Goal: Obtain resource: Download file/media

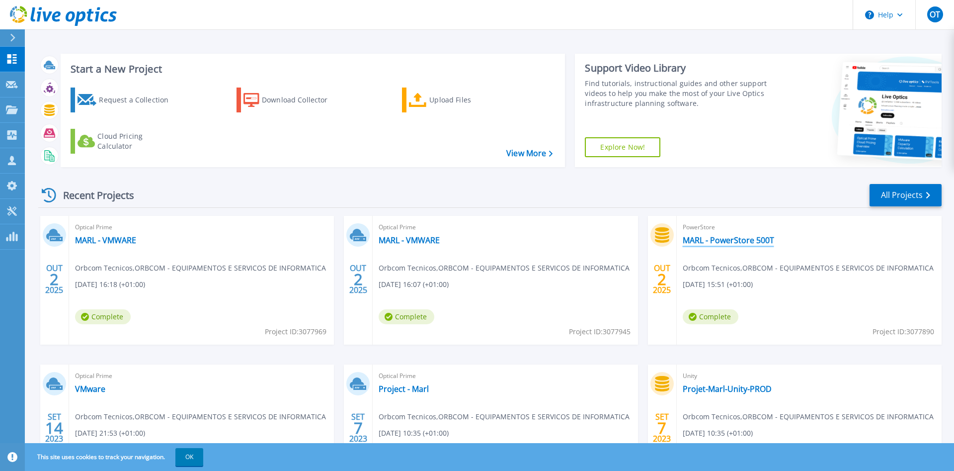
click at [737, 239] on link "MARL - PowerStore 500T" at bounding box center [728, 240] width 91 height 10
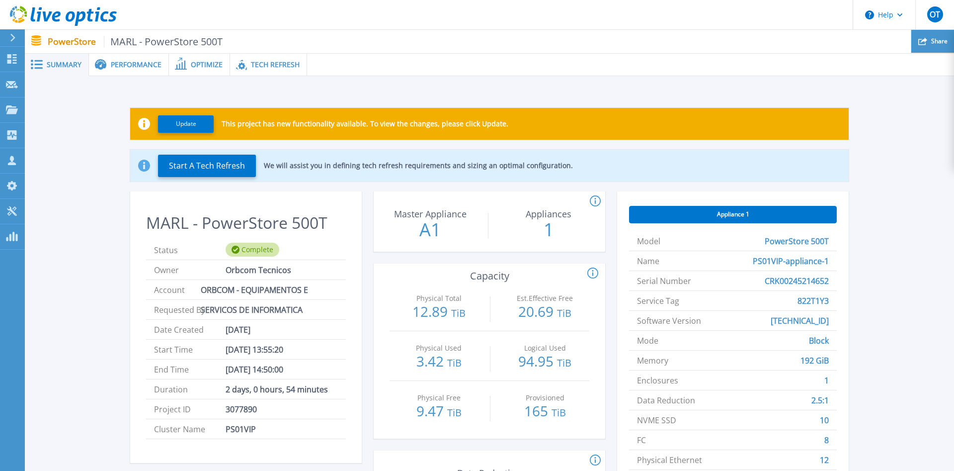
click at [925, 48] on div "Share" at bounding box center [933, 41] width 43 height 23
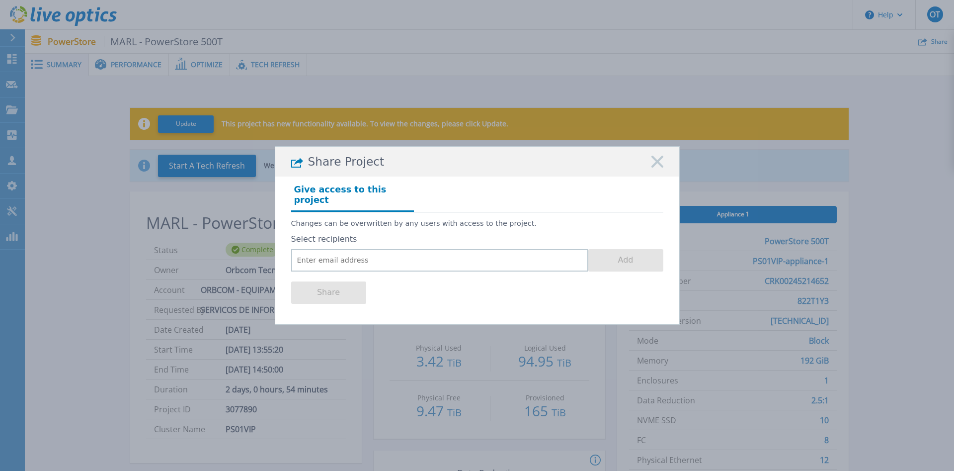
click at [659, 165] on rect at bounding box center [657, 162] width 13 height 13
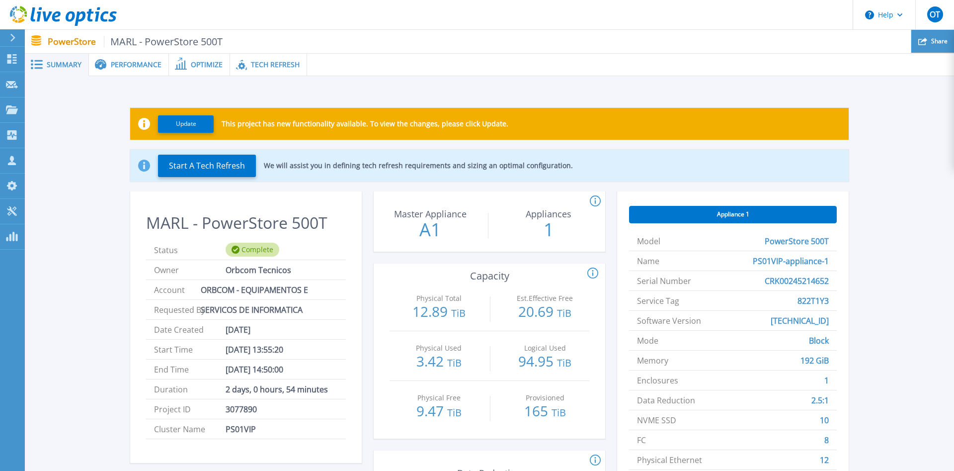
click at [930, 40] on div "Share" at bounding box center [933, 41] width 43 height 23
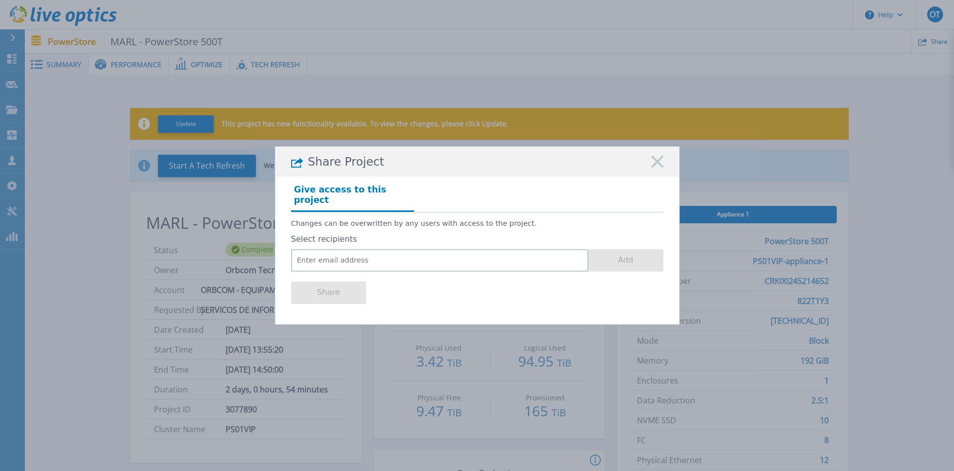
click at [660, 167] on icon at bounding box center [658, 162] width 12 height 12
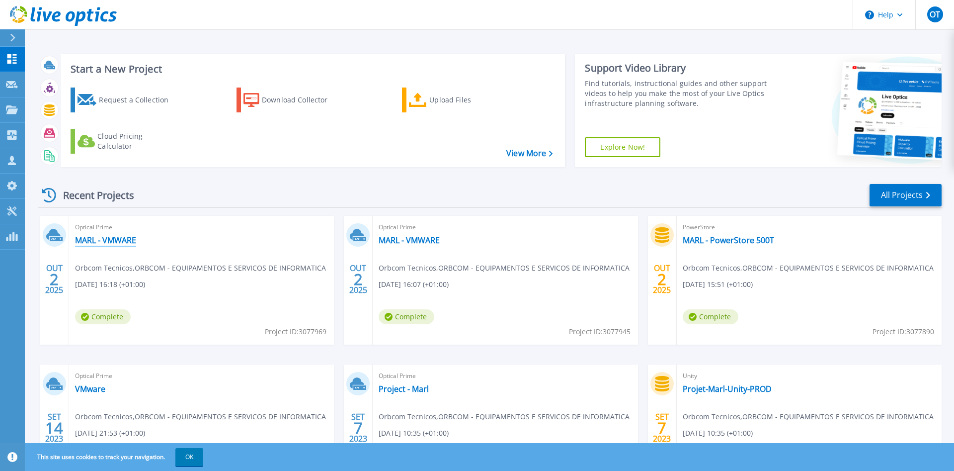
click at [107, 241] on link "MARL - VMWARE" at bounding box center [105, 240] width 61 height 10
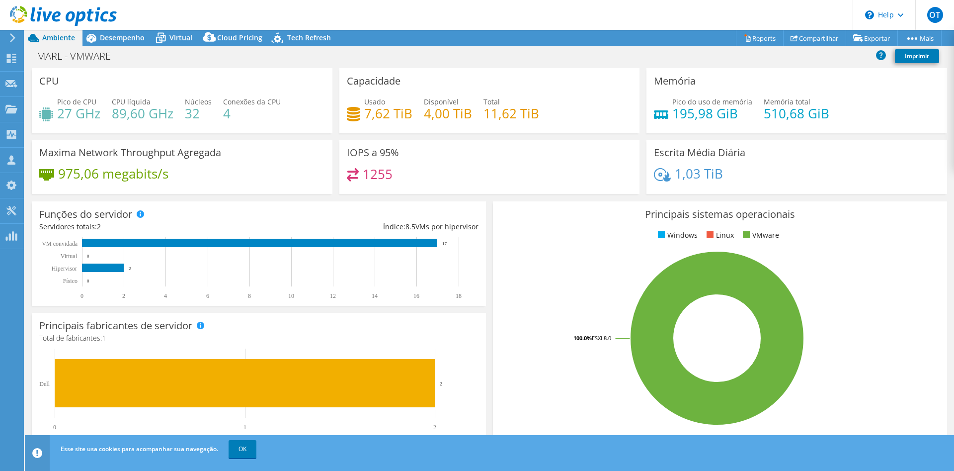
select select "USD"
click at [736, 36] on link "Reports" at bounding box center [760, 37] width 48 height 15
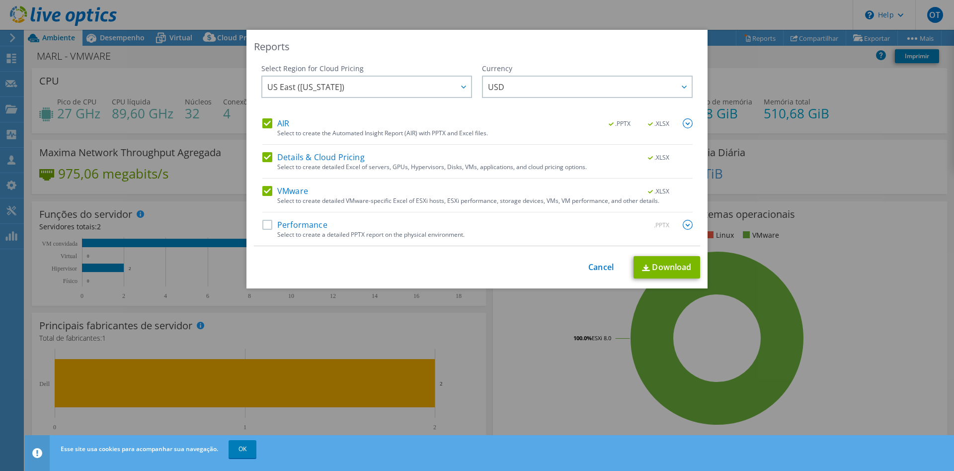
click at [685, 223] on img at bounding box center [688, 225] width 10 height 10
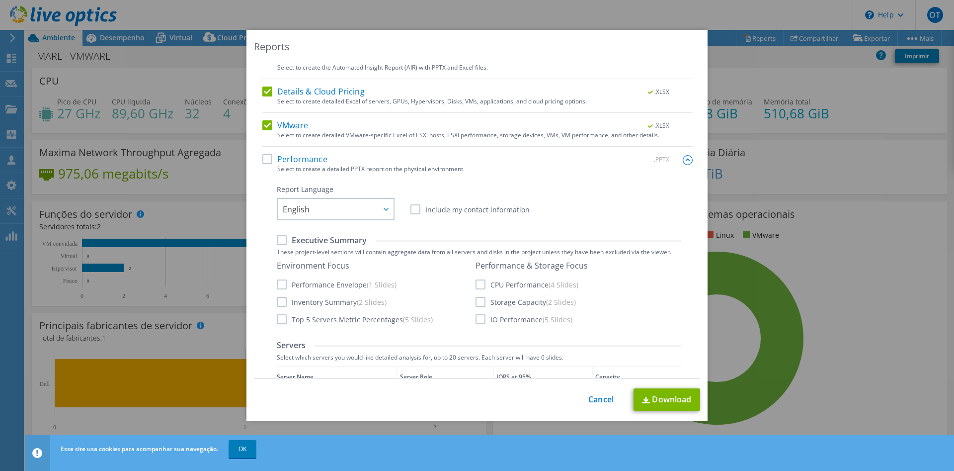
scroll to position [51, 0]
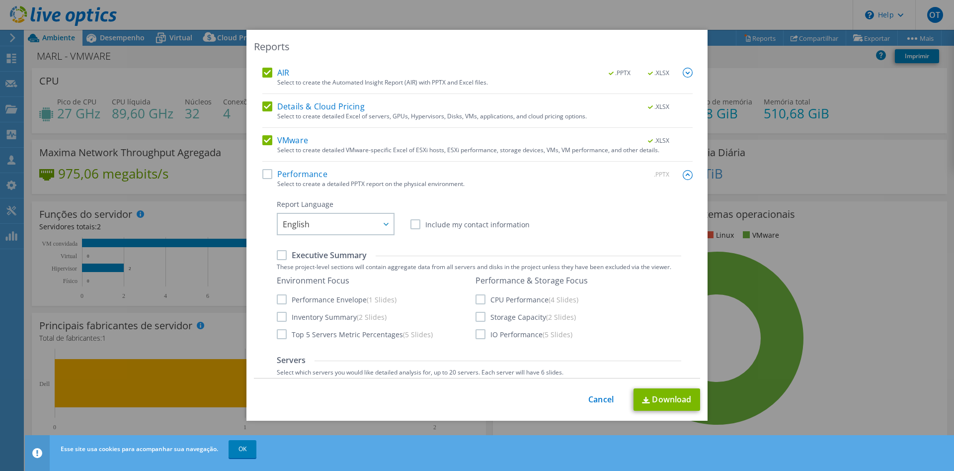
click at [686, 173] on img at bounding box center [688, 175] width 10 height 10
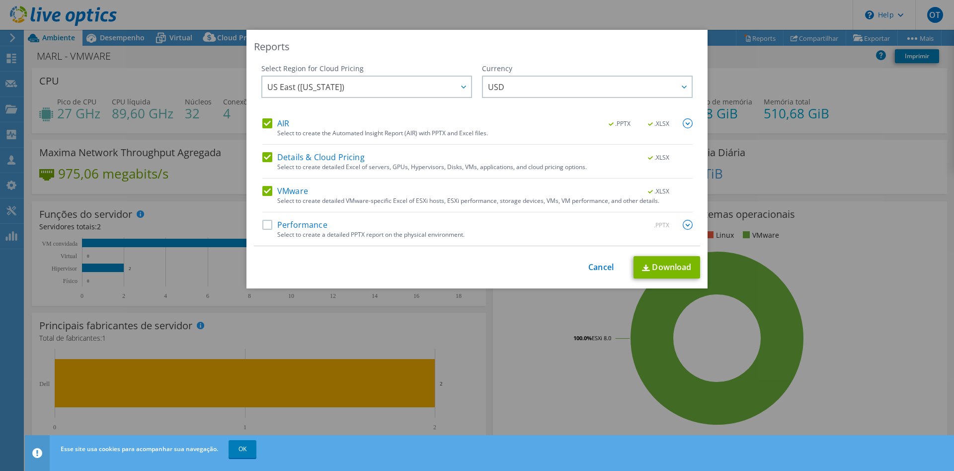
scroll to position [0, 0]
click at [266, 227] on label "Performance" at bounding box center [294, 225] width 65 height 10
click at [0, 0] on input "Performance" at bounding box center [0, 0] width 0 height 0
click at [462, 87] on icon at bounding box center [463, 86] width 5 height 3
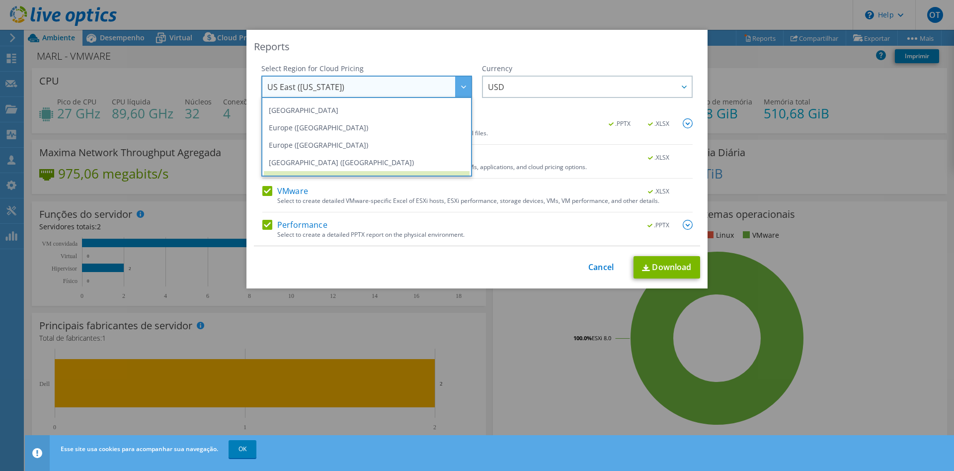
scroll to position [83, 0]
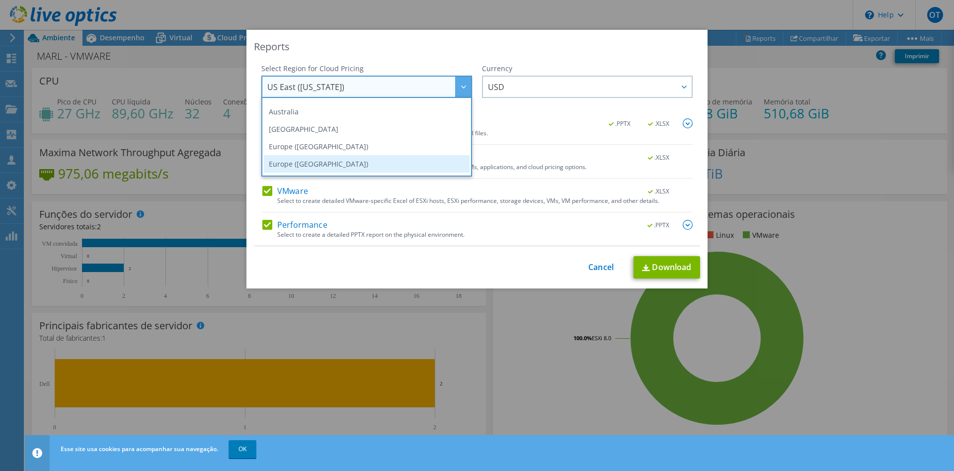
click at [373, 159] on li "Europe ([GEOGRAPHIC_DATA])" at bounding box center [367, 163] width 206 height 17
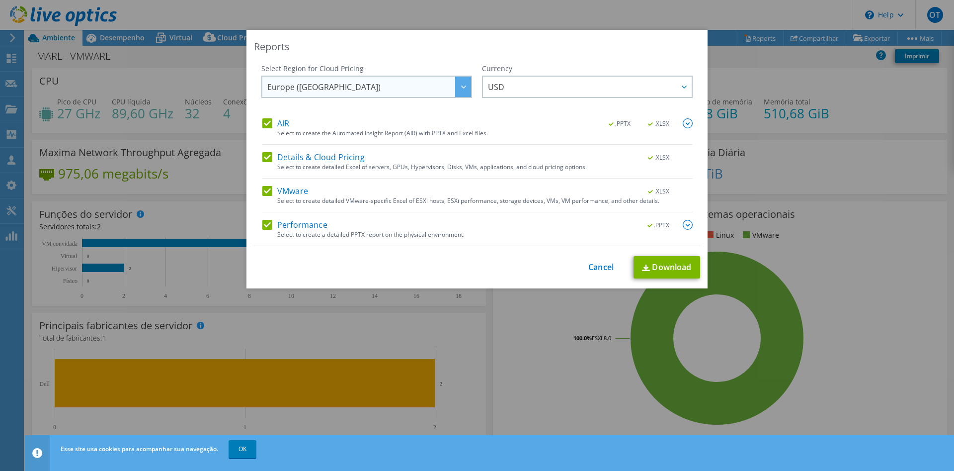
scroll to position [81, 0]
click at [613, 83] on span "USD" at bounding box center [590, 87] width 204 height 20
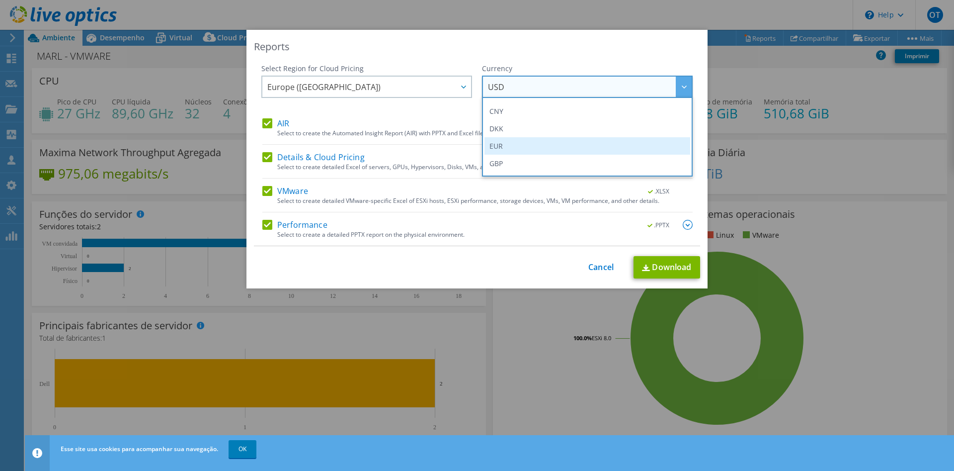
click at [527, 148] on li "EUR" at bounding box center [588, 145] width 206 height 17
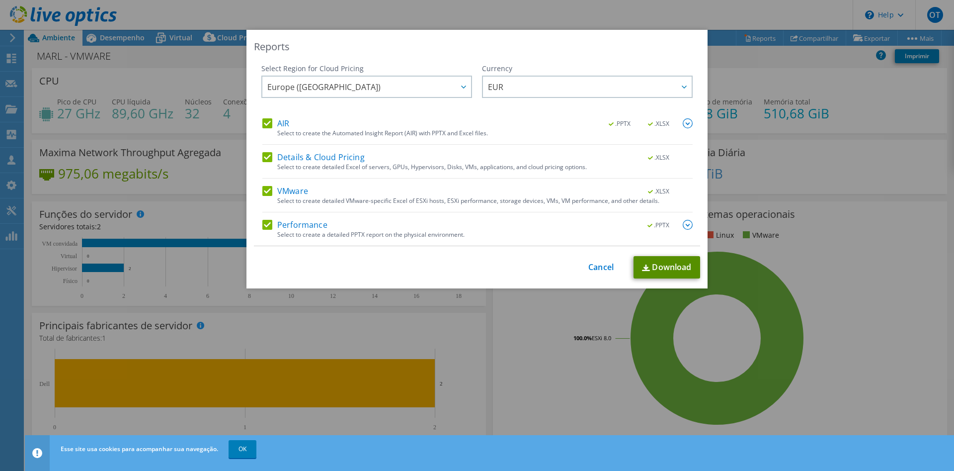
click at [643, 258] on link "Download" at bounding box center [667, 267] width 67 height 22
click at [580, 51] on div "Reports" at bounding box center [477, 47] width 446 height 14
click at [269, 123] on label "AIR" at bounding box center [275, 123] width 27 height 10
click at [0, 0] on input "AIR" at bounding box center [0, 0] width 0 height 0
click at [265, 161] on label "Details & Cloud Pricing" at bounding box center [313, 157] width 102 height 10
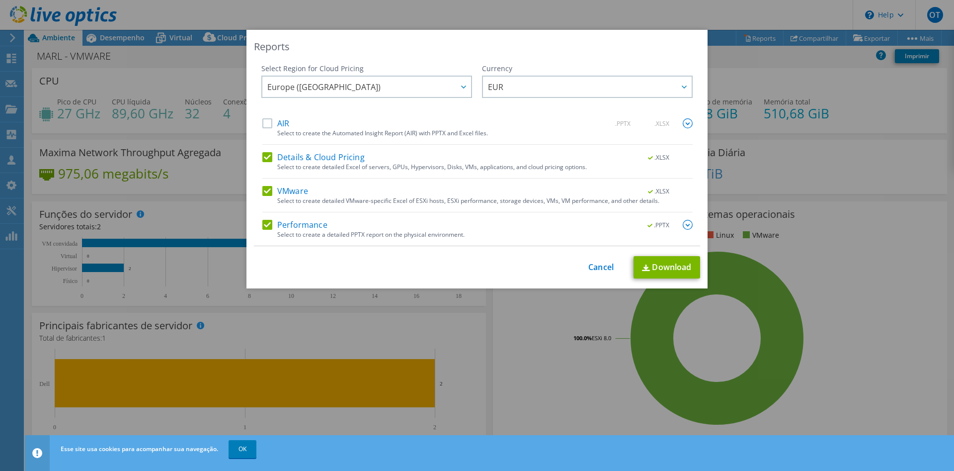
click at [0, 0] on input "Details & Cloud Pricing" at bounding box center [0, 0] width 0 height 0
click at [263, 191] on label "VMware" at bounding box center [285, 191] width 46 height 10
click at [0, 0] on input "VMware" at bounding box center [0, 0] width 0 height 0
click at [652, 270] on link "Download" at bounding box center [667, 267] width 67 height 22
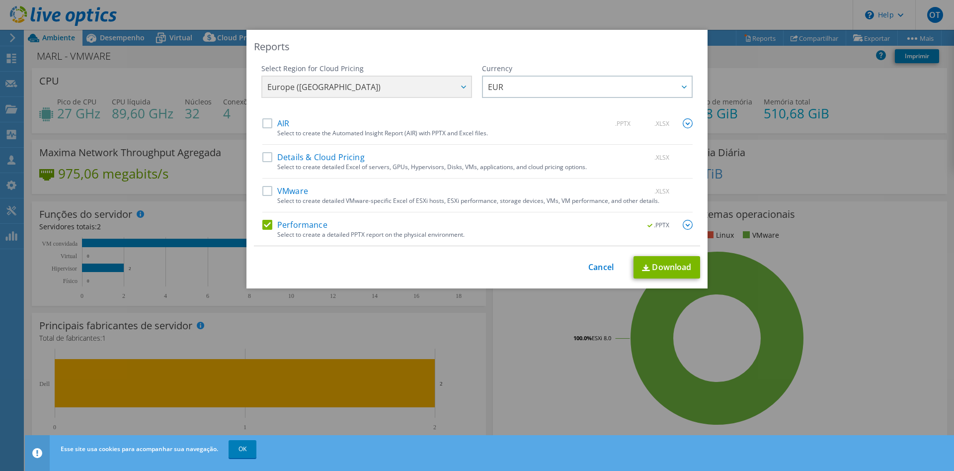
scroll to position [99, 0]
click at [602, 267] on link "Cancel" at bounding box center [600, 266] width 25 height 9
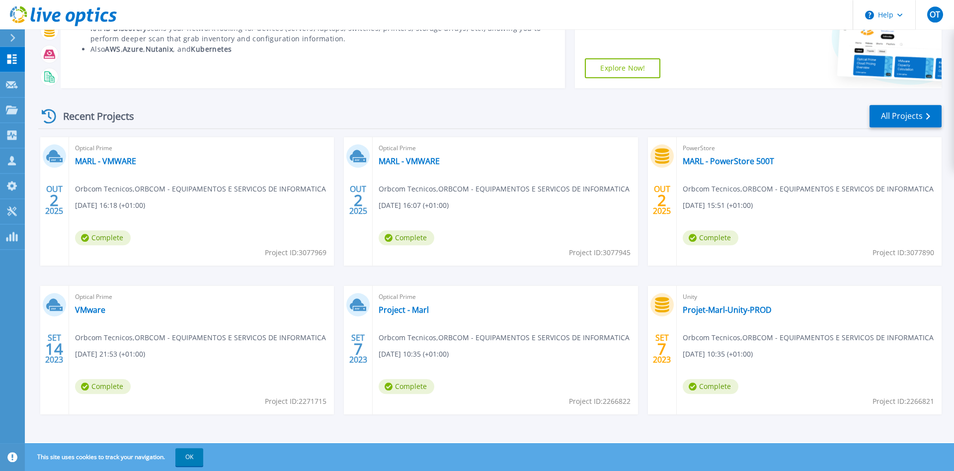
scroll to position [80, 0]
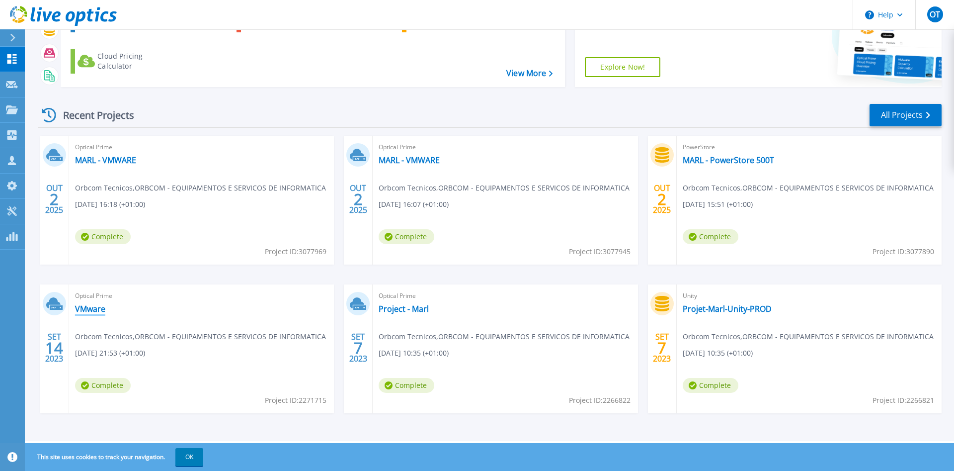
click at [89, 311] on link "VMware" at bounding box center [90, 309] width 30 height 10
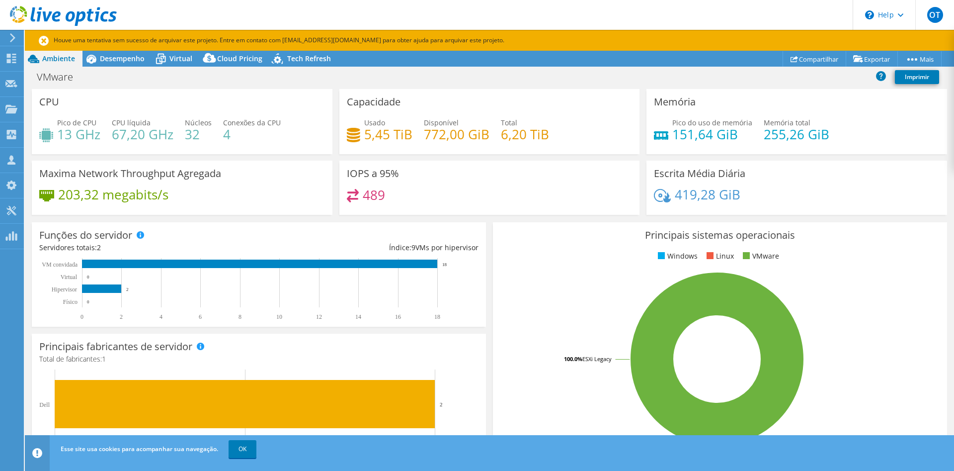
select select "USD"
click at [13, 60] on use at bounding box center [11, 58] width 9 height 9
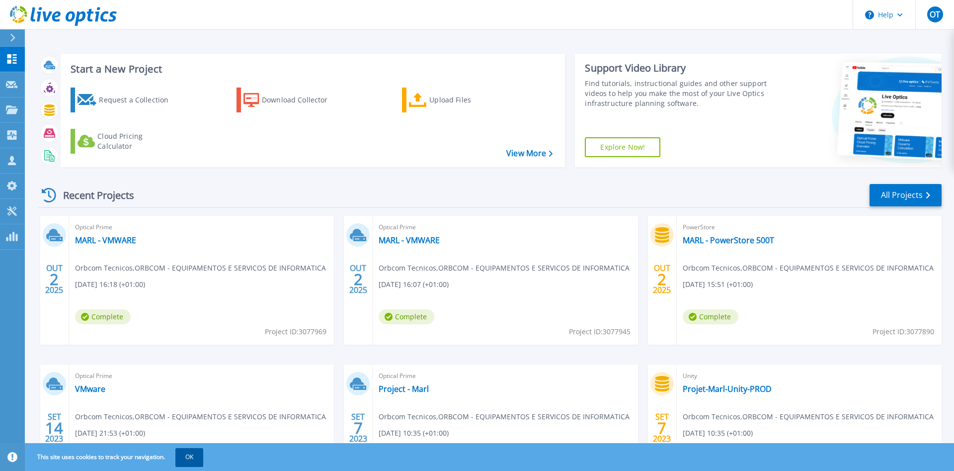
click at [199, 458] on button "OK" at bounding box center [189, 457] width 28 height 18
